Goal: Find contact information: Find contact information

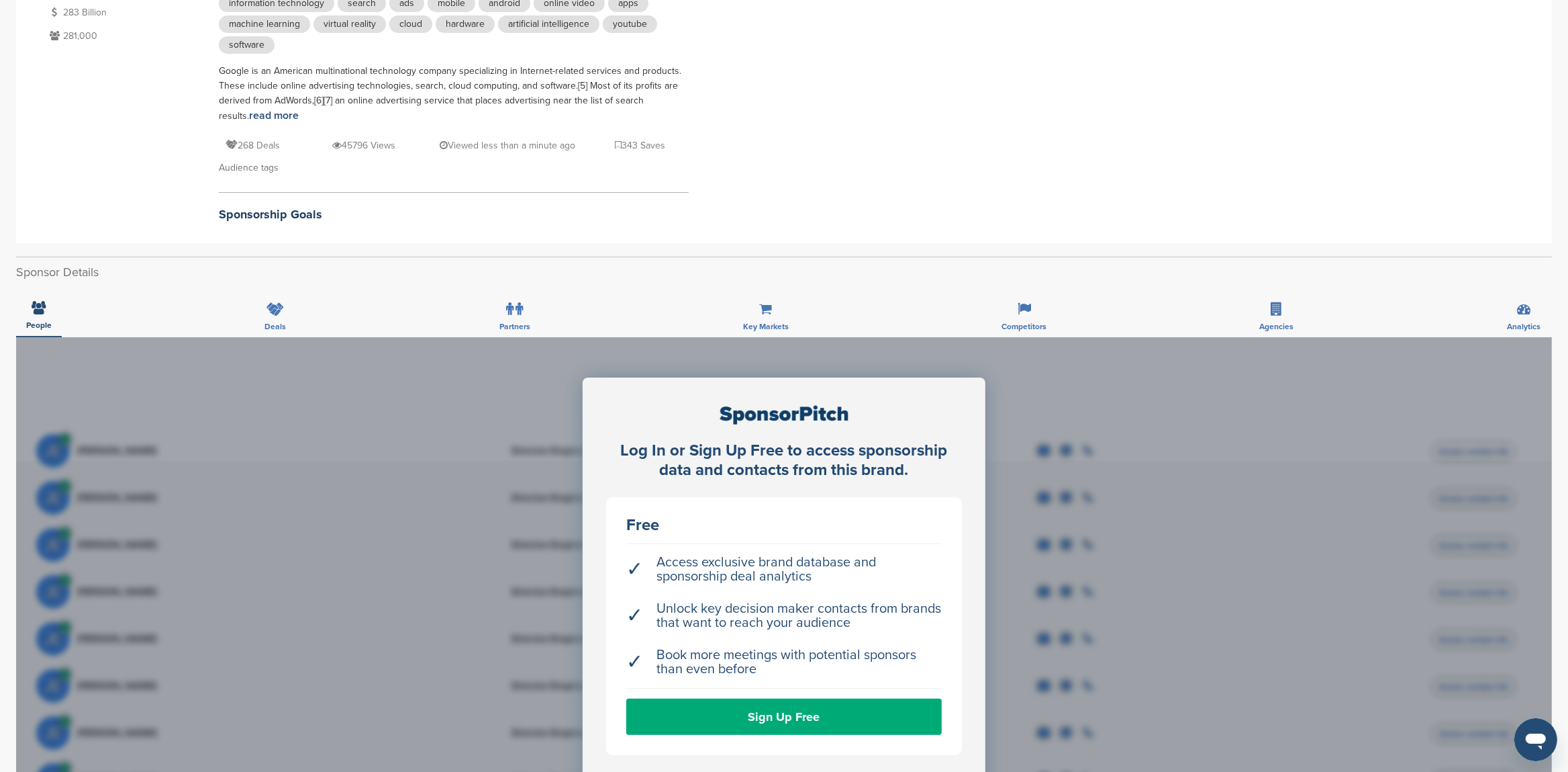
scroll to position [282, 0]
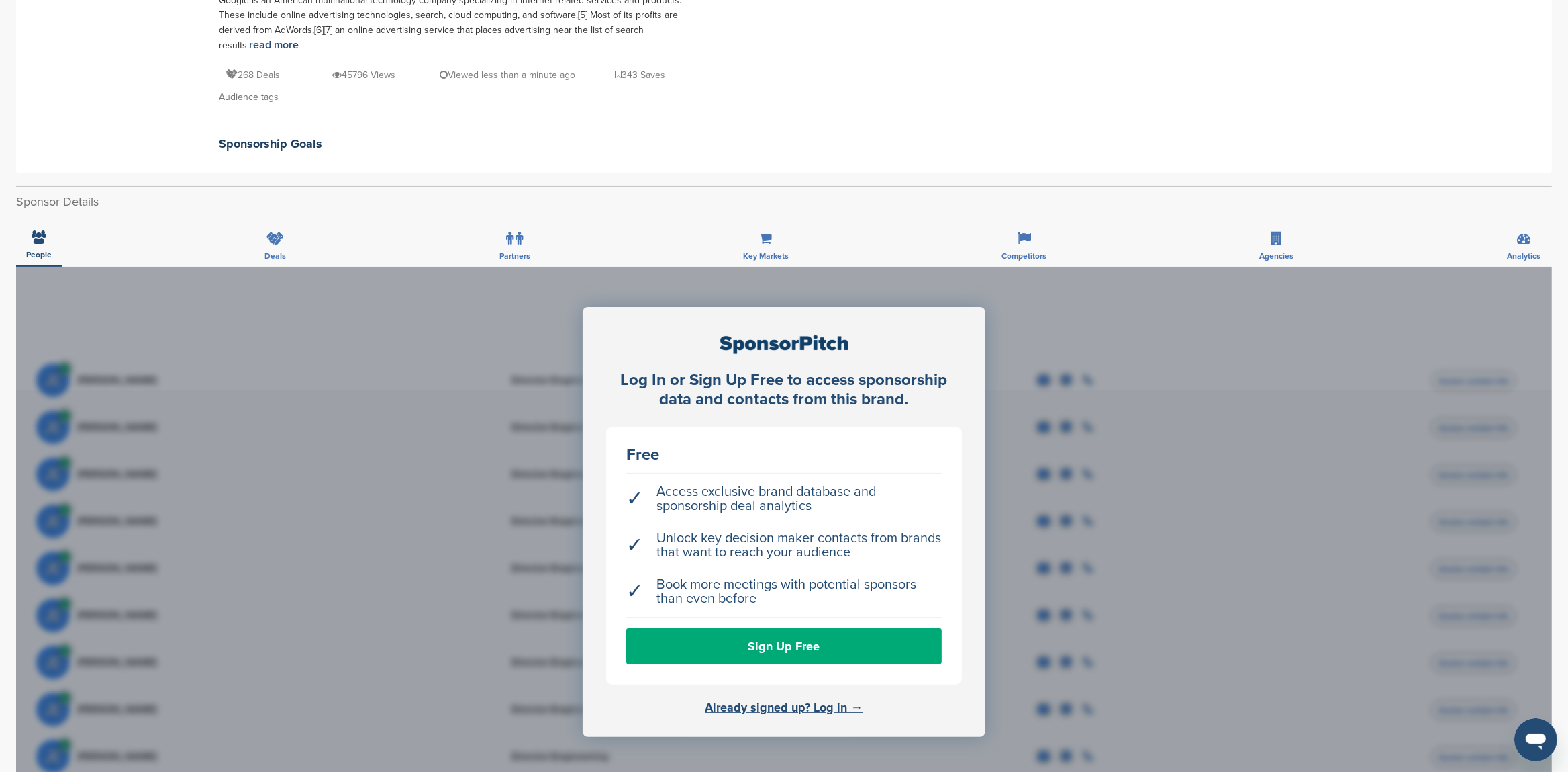
click at [1078, 369] on div "Log In or Sign Up Free to access sponsorship data and contacts from this brand.…" at bounding box center [784, 569] width 1536 height 604
click at [759, 711] on link "Already signed up? Log in →" at bounding box center [784, 707] width 158 height 15
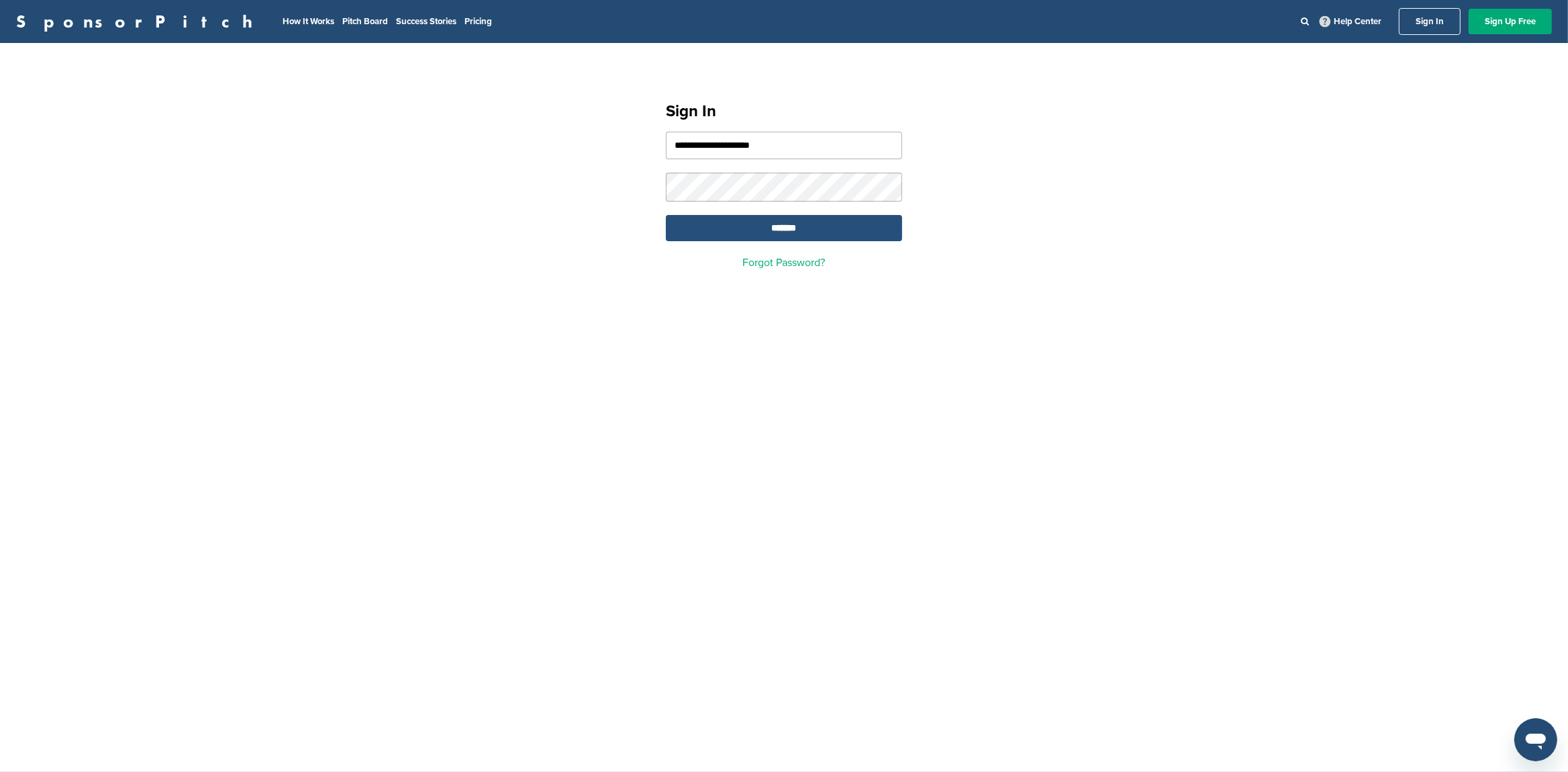
click at [766, 231] on input "*******" at bounding box center [784, 228] width 236 height 26
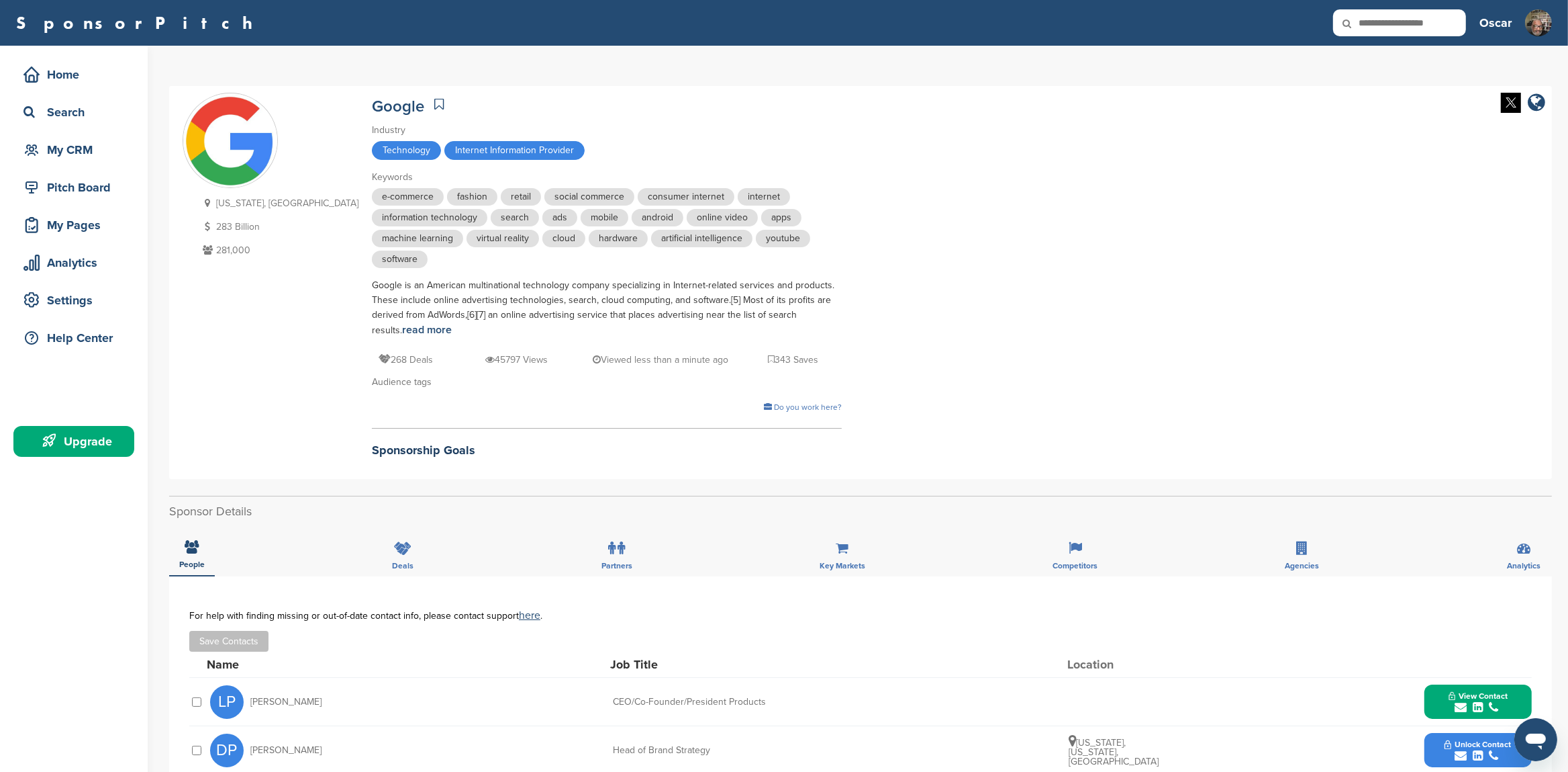
scroll to position [141, 0]
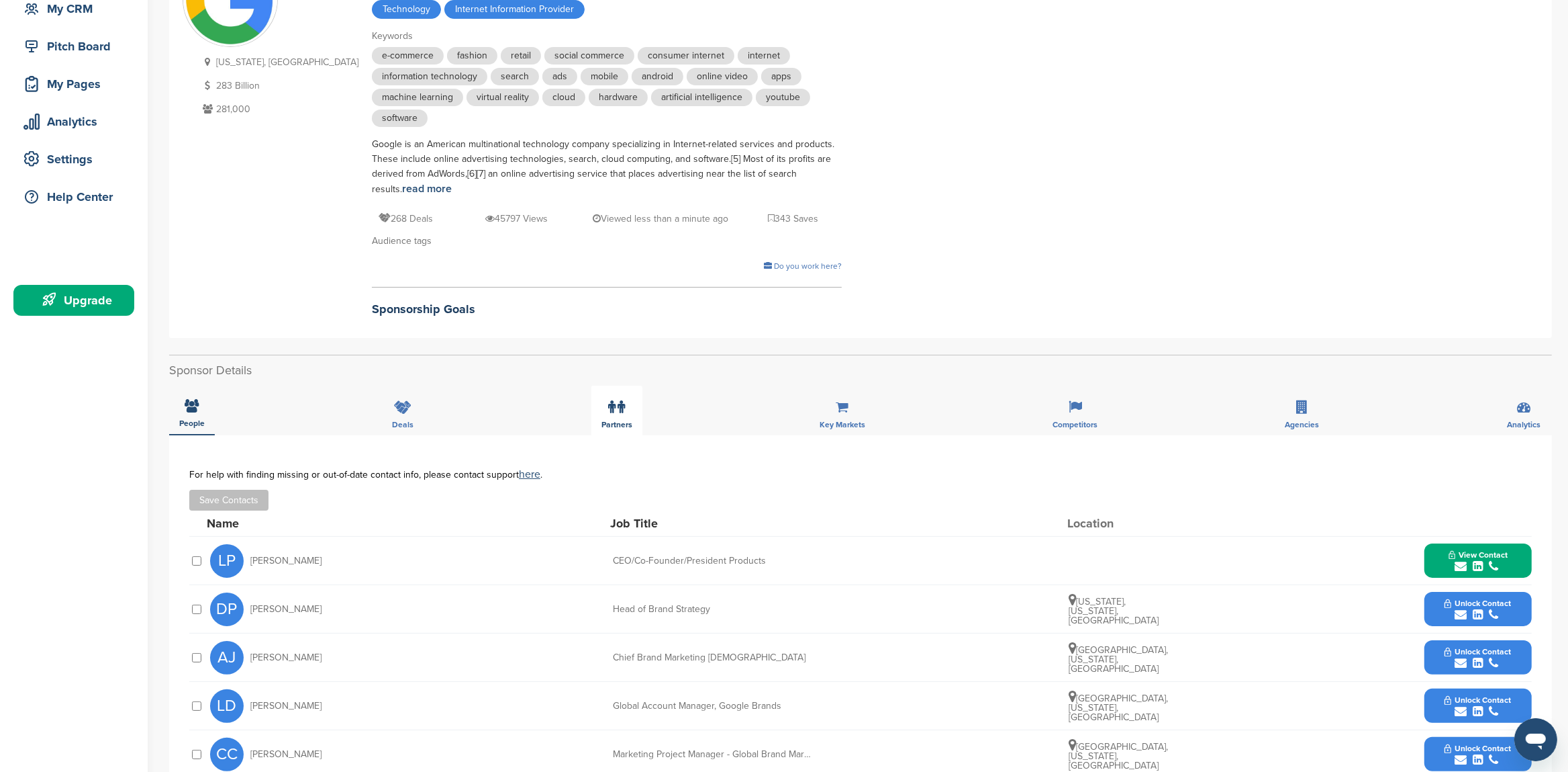
click at [620, 414] on icon at bounding box center [621, 407] width 7 height 14
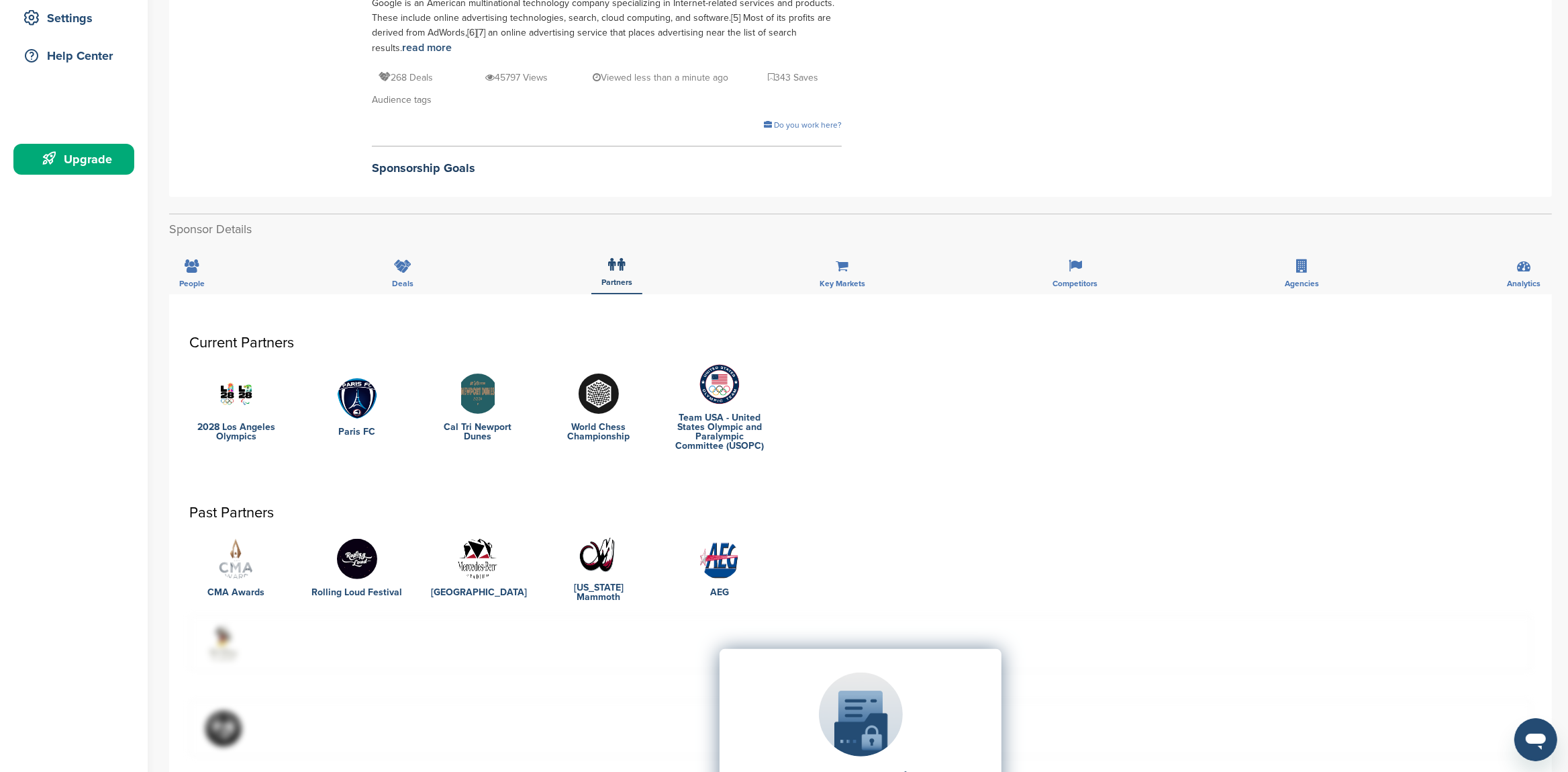
scroll to position [423, 0]
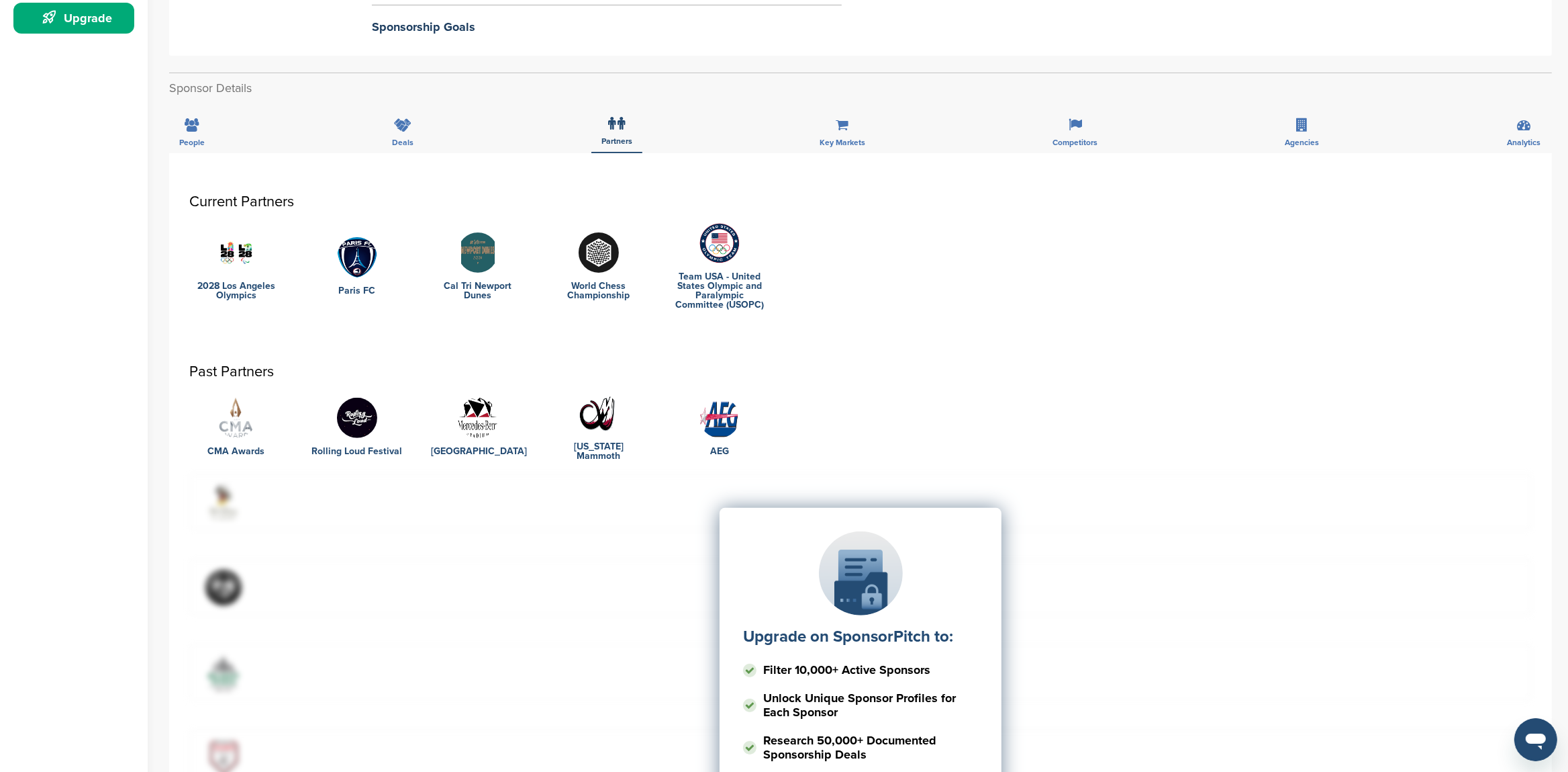
click at [725, 422] on img at bounding box center [720, 418] width 40 height 41
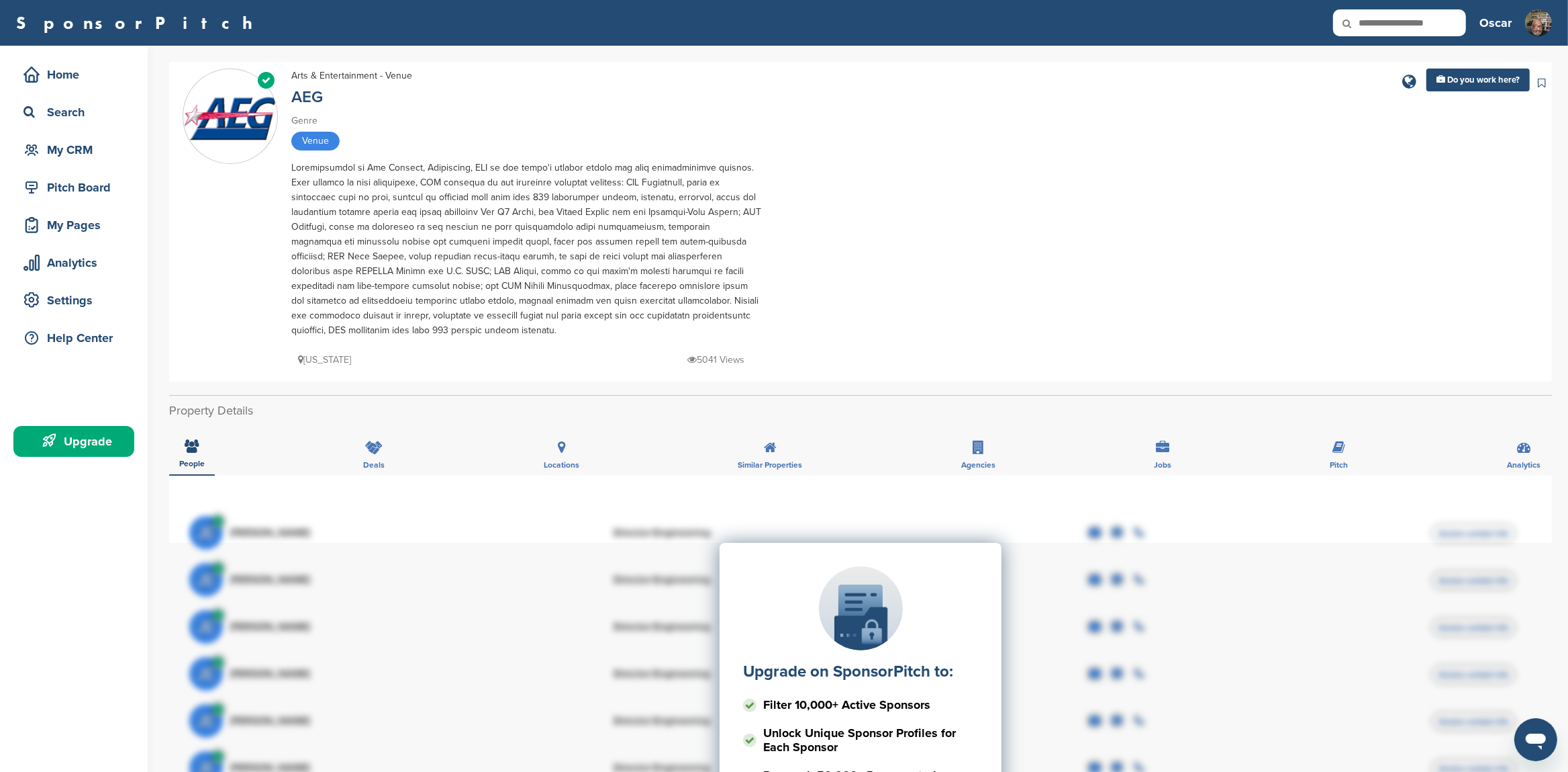
click at [875, 336] on div "Verified Arts & Entertainment - Venue AEG Genre Venue California 5041 Views" at bounding box center [861, 222] width 1356 height 307
click at [1535, 31] on img at bounding box center [1539, 27] width 27 height 36
click at [1490, 70] on link "CRM" at bounding box center [1484, 70] width 34 height 11
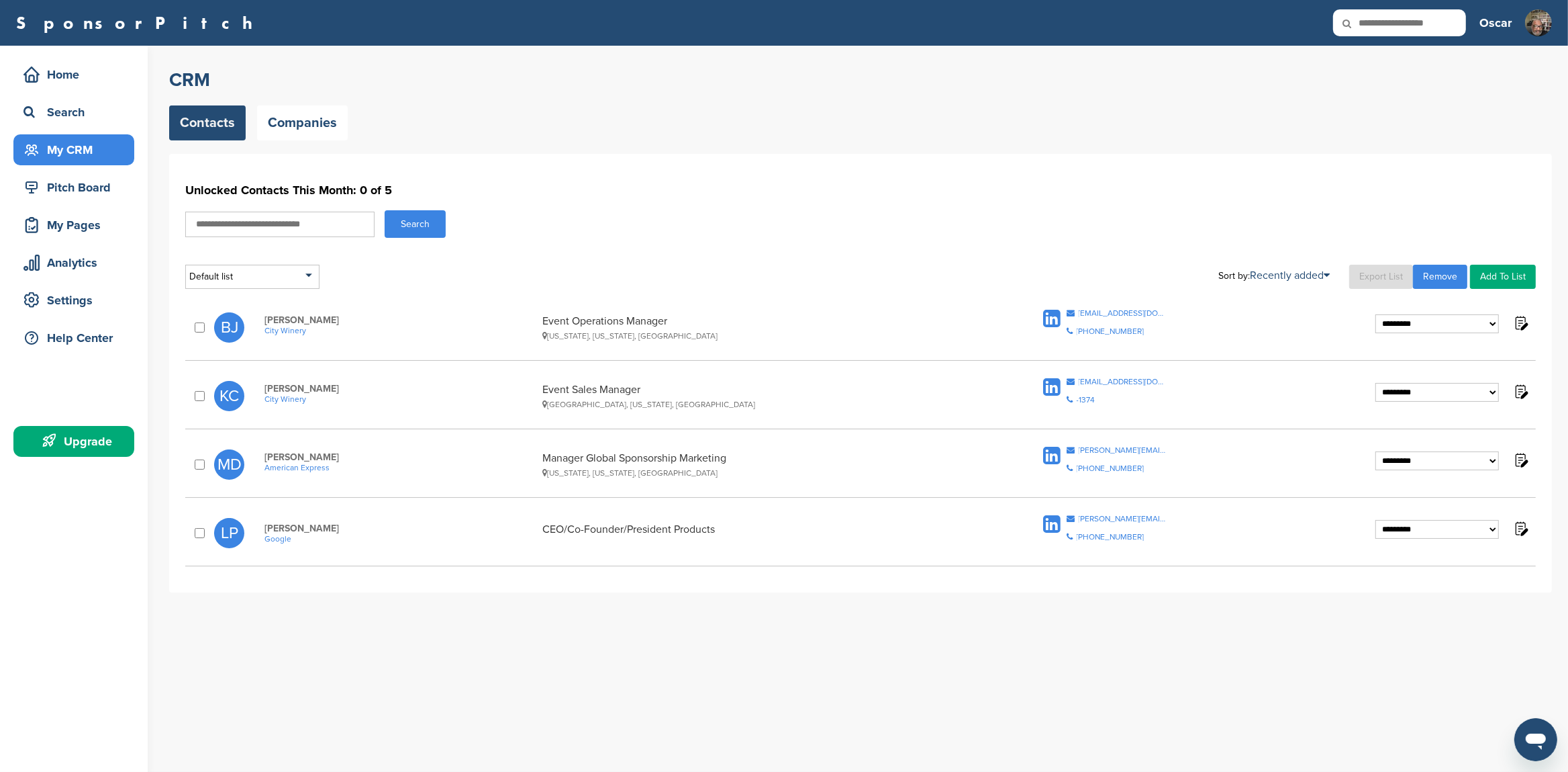
click at [285, 536] on span "Google" at bounding box center [400, 539] width 272 height 9
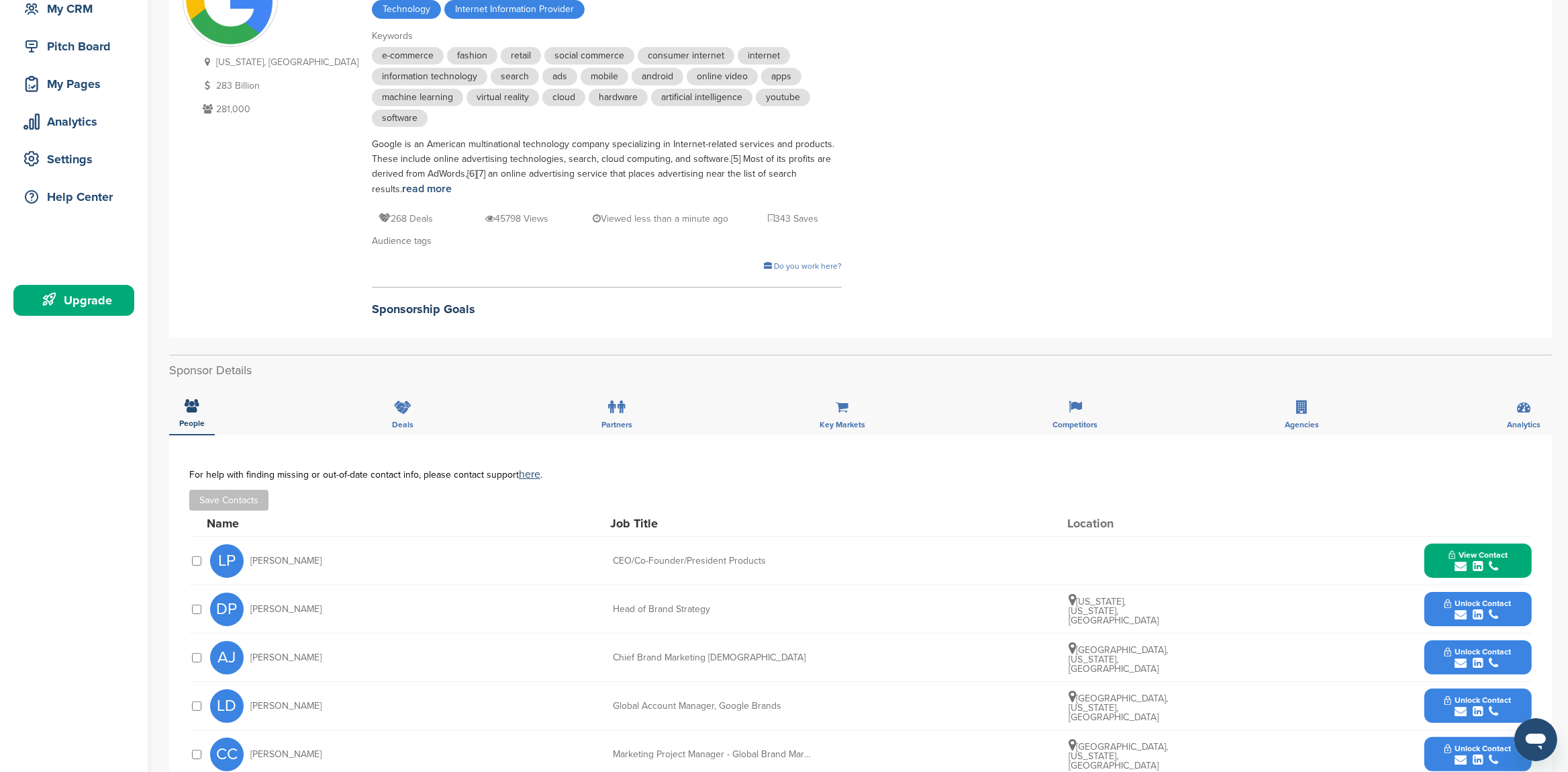
scroll to position [211, 0]
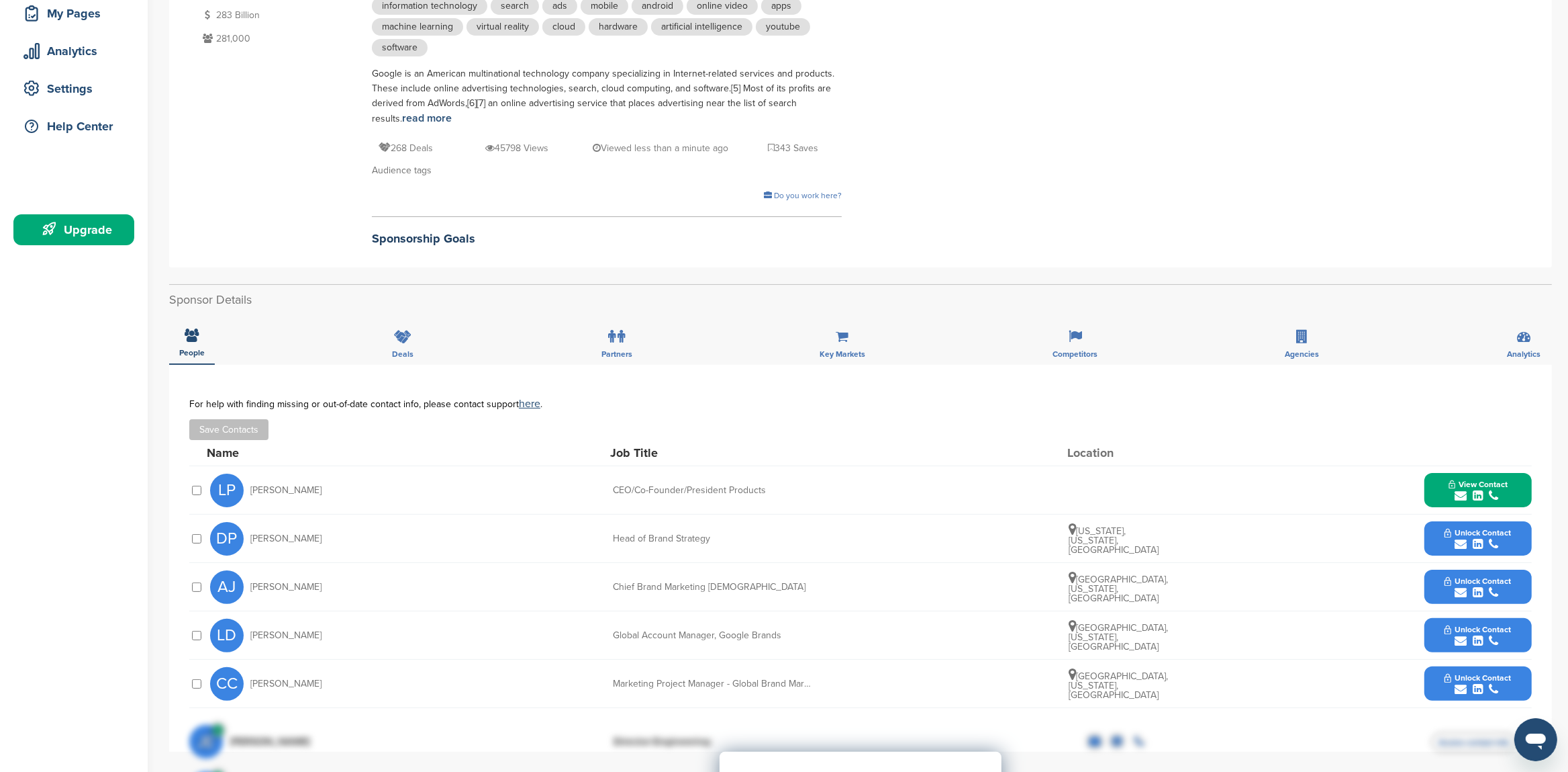
click at [1437, 490] on button "View Contact" at bounding box center [1478, 490] width 91 height 41
click at [1426, 578] on link "[URL][DOMAIN_NAME][PERSON_NAME]" at bounding box center [1473, 584] width 164 height 11
